Goal: Task Accomplishment & Management: Use online tool/utility

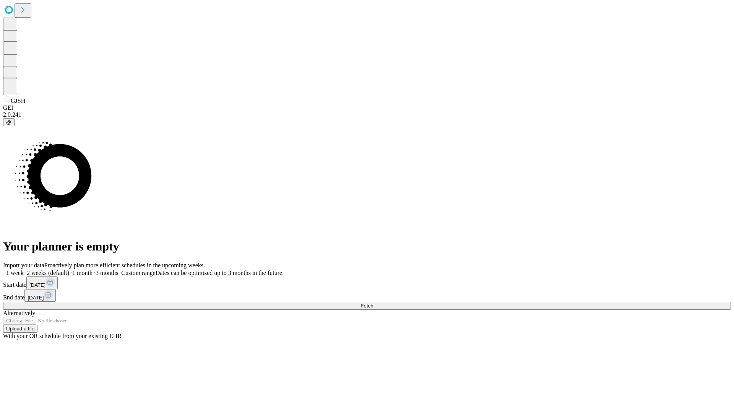
click at [373, 303] on span "Fetch" at bounding box center [366, 306] width 13 height 6
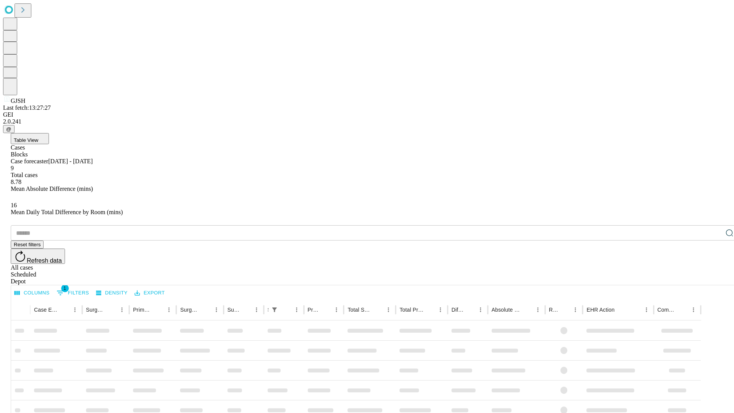
click at [714, 278] on div "Depot" at bounding box center [375, 281] width 728 height 7
